Goal: Task Accomplishment & Management: Complete application form

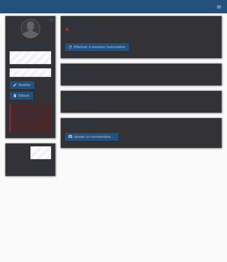
click at [218, 6] on icon "menu" at bounding box center [218, 6] width 5 height 5
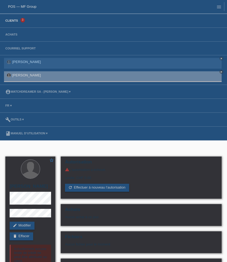
click at [16, 22] on link "Clients" at bounding box center [12, 20] width 18 height 3
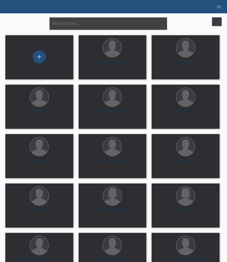
click at [95, 25] on input "text" at bounding box center [108, 23] width 118 height 13
type input "gulsen"
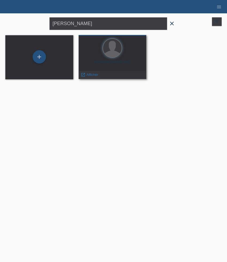
click at [92, 75] on span "Afficher" at bounding box center [92, 75] width 12 height 4
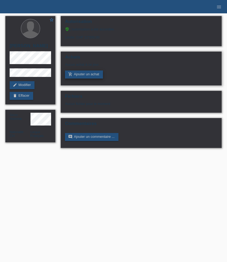
click at [92, 77] on link "add_shopping_cart Ajouter un achat" at bounding box center [84, 75] width 38 height 8
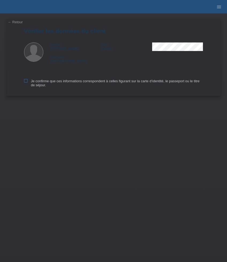
click at [25, 83] on icon at bounding box center [25, 80] width 3 height 3
click at [25, 83] on input "Je confirme que ces informations correspondent à celles figurant sur la carte d…" at bounding box center [25, 80] width 3 height 3
checkbox input "true"
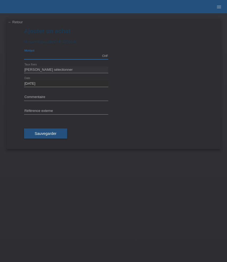
click at [48, 57] on input "text" at bounding box center [66, 56] width 84 height 7
type input "9500.00"
click at [40, 72] on select "[PERSON_NAME] sélectionner 6 versements 12 versements 24 versements 36 versemen…" at bounding box center [66, 70] width 84 height 6
select select "626"
click at [24, 67] on select "[PERSON_NAME] sélectionner 6 versements 12 versements 24 versements 36 versemen…" at bounding box center [66, 70] width 84 height 6
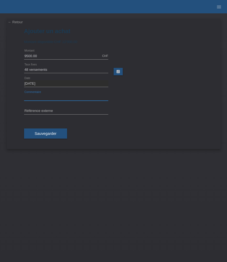
click at [54, 96] on input "text" at bounding box center [66, 97] width 84 height 7
paste input "Rolex Datejust 16233 - 36mm"
type input "Rolex Datejust 16233 - 36mm"
click at [51, 110] on input "text" at bounding box center [66, 111] width 84 height 7
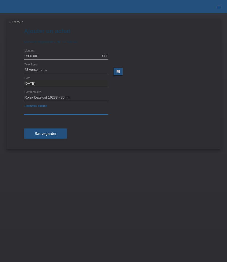
paste input "529431"
type input "529431"
click at [50, 133] on span "Sauvegarder" at bounding box center [46, 134] width 22 height 4
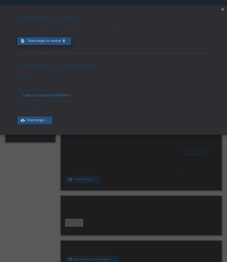
click at [59, 43] on span "Télécharger le contrat" at bounding box center [44, 41] width 34 height 4
